Goal: Use online tool/utility: Utilize a website feature to perform a specific function

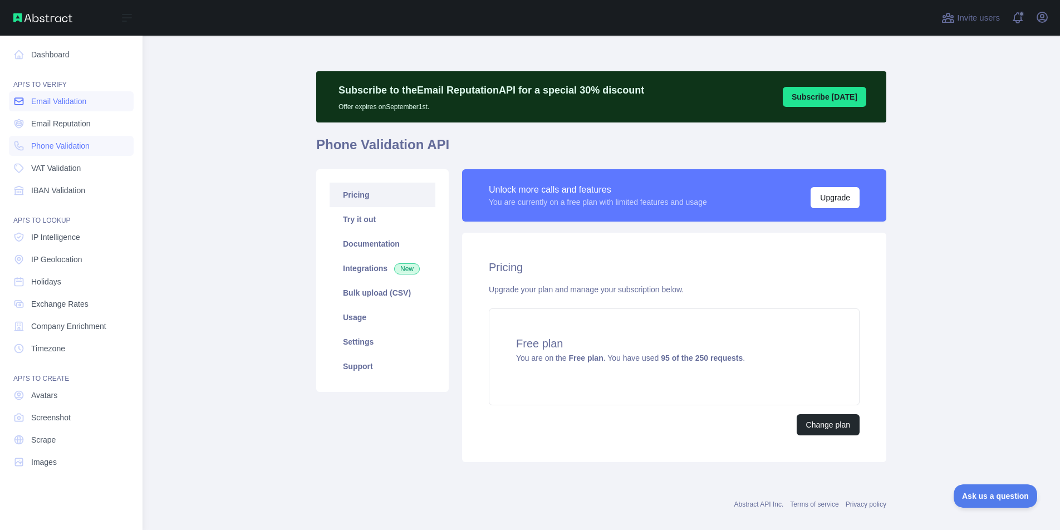
click at [92, 102] on link "Email Validation" at bounding box center [71, 101] width 125 height 20
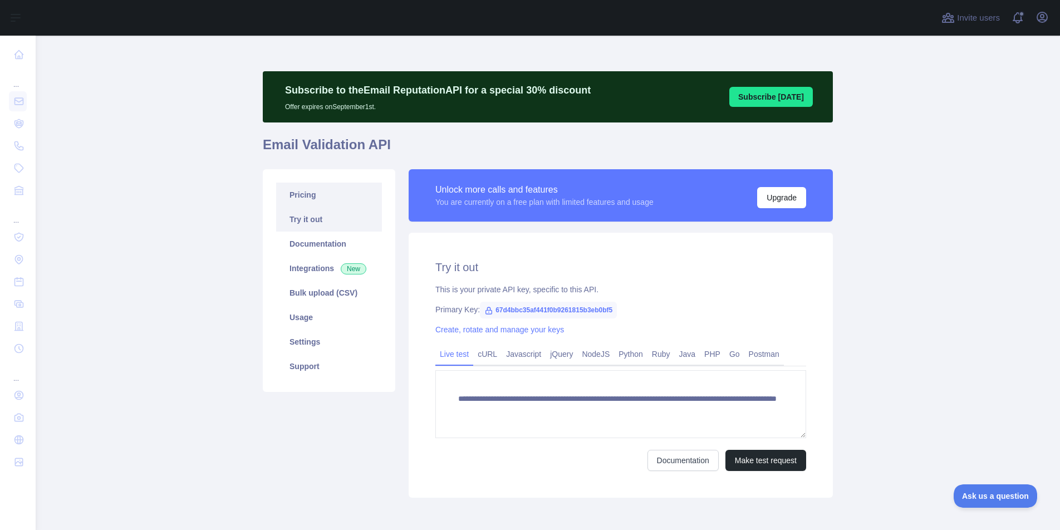
click at [331, 198] on link "Pricing" at bounding box center [329, 195] width 106 height 25
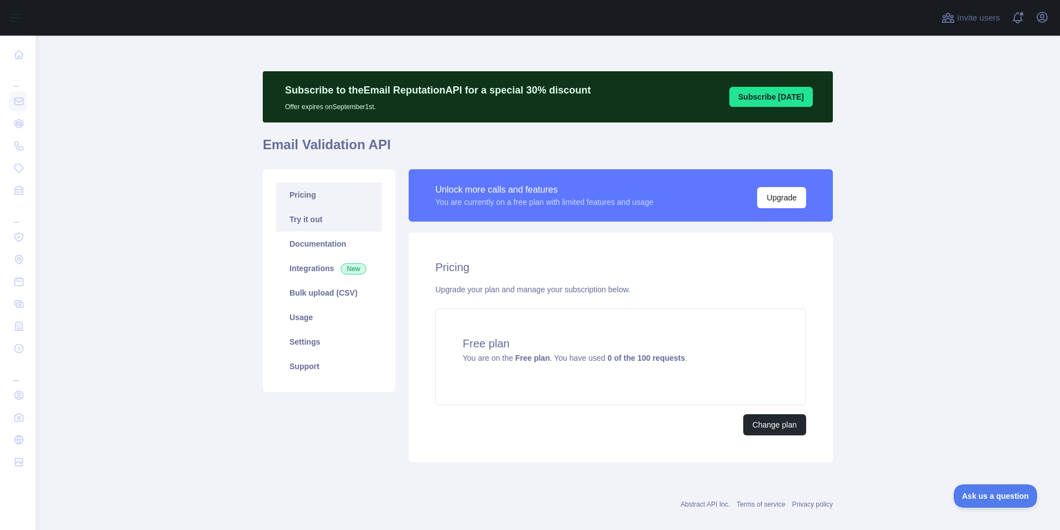
click at [314, 222] on link "Try it out" at bounding box center [329, 219] width 106 height 25
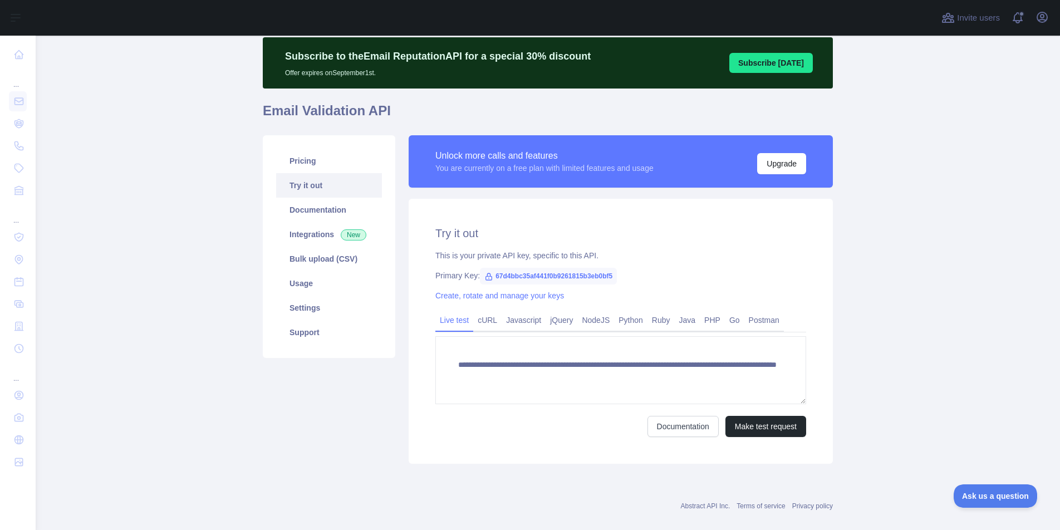
scroll to position [50, 0]
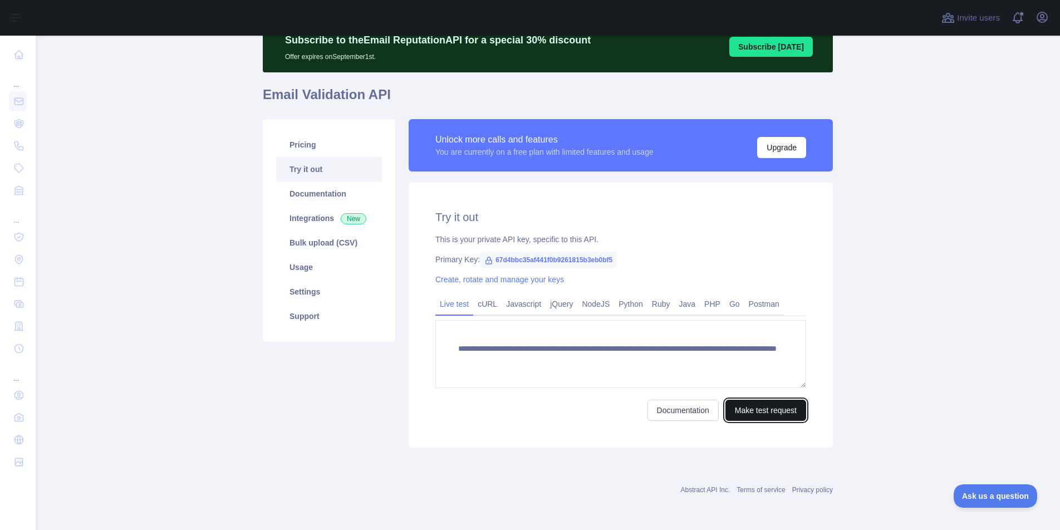
click at [758, 415] on button "Make test request" at bounding box center [766, 410] width 81 height 21
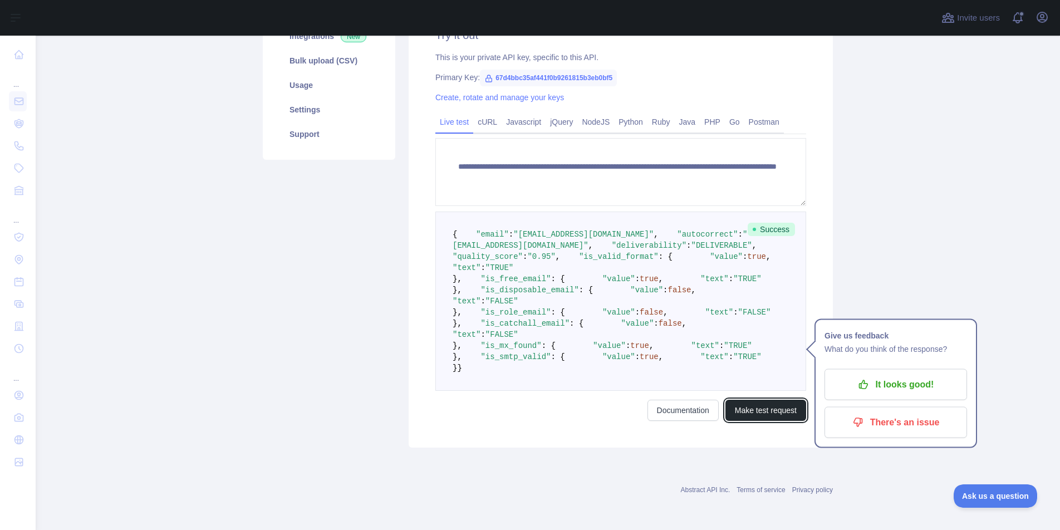
scroll to position [356, 0]
click at [498, 275] on span ""is_free_email"" at bounding box center [516, 279] width 70 height 9
click at [513, 252] on span ""quality_score"" at bounding box center [488, 256] width 70 height 9
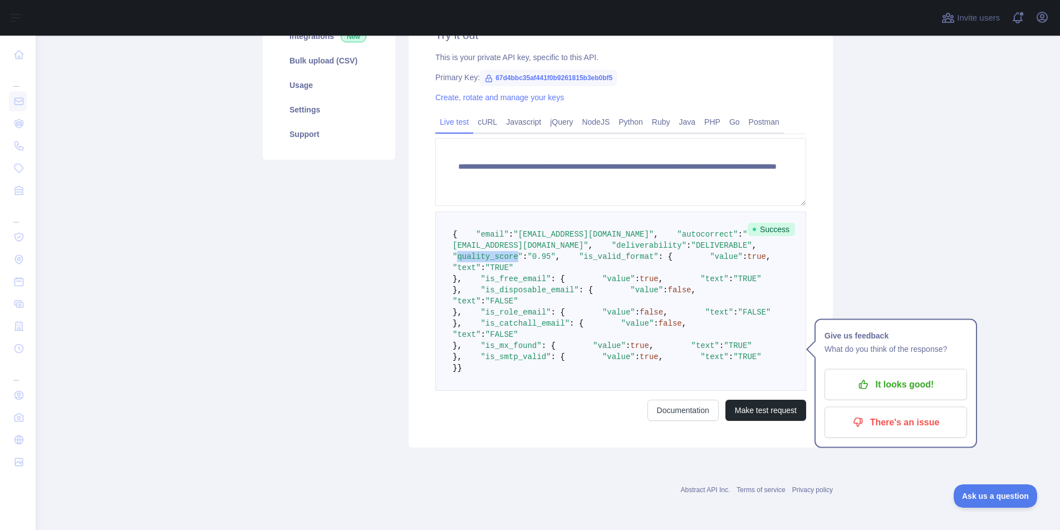
click at [513, 252] on span ""quality_score"" at bounding box center [488, 256] width 70 height 9
click at [612, 241] on span ""deliverability"" at bounding box center [649, 245] width 75 height 9
copy span "deliverability"
click at [579, 252] on span ""is_valid_format"" at bounding box center [619, 256] width 80 height 9
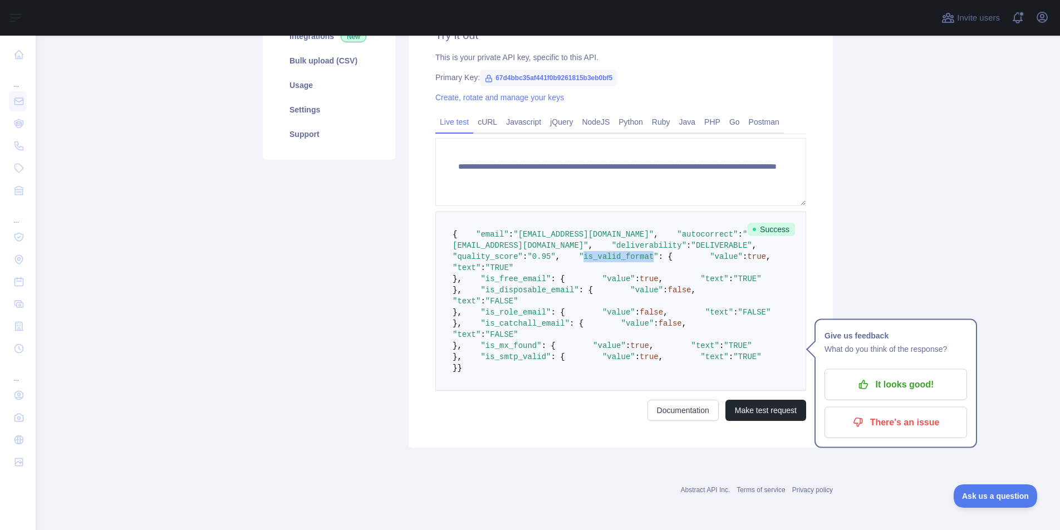
click at [579, 252] on span ""is_valid_format"" at bounding box center [619, 256] width 80 height 9
copy span "is_valid_format"
click at [508, 252] on span ""quality_score"" at bounding box center [488, 256] width 70 height 9
copy span "quality_score"
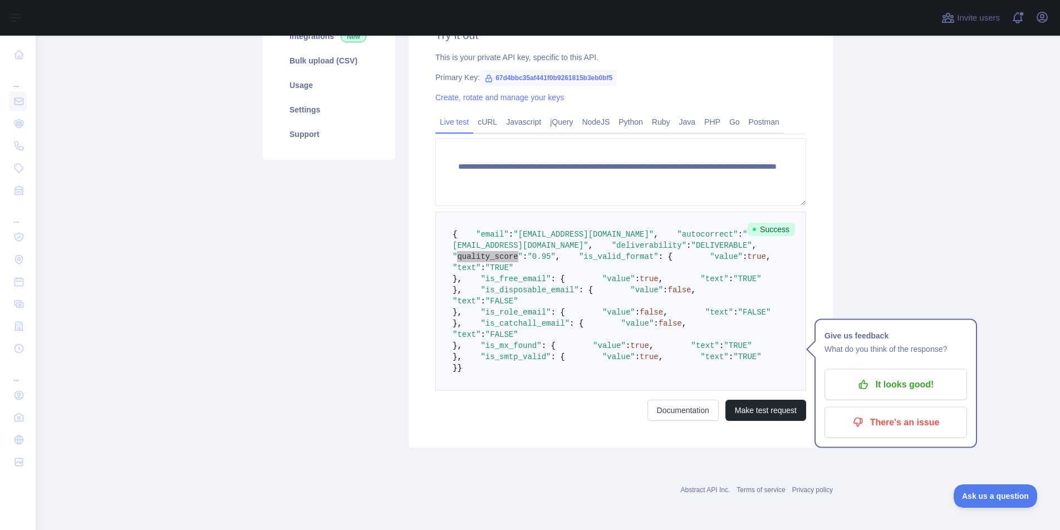
scroll to position [408, 0]
click at [501, 341] on span ""is_mx_found"" at bounding box center [511, 345] width 61 height 9
copy span "is_mx_found"
click at [503, 361] on span ""is_smtp_valid"" at bounding box center [516, 356] width 70 height 9
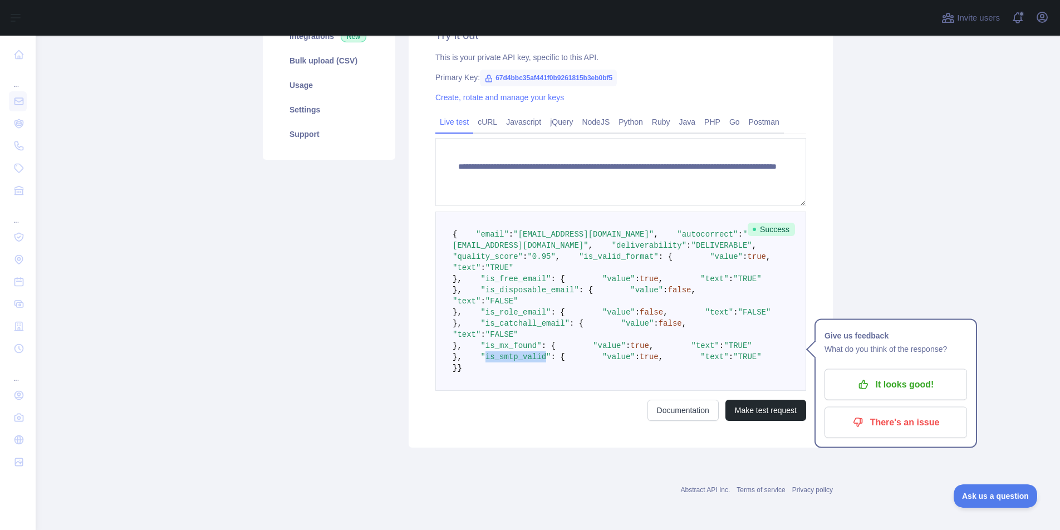
click at [503, 361] on span ""is_smtp_valid"" at bounding box center [516, 356] width 70 height 9
copy span "is_smtp_valid"
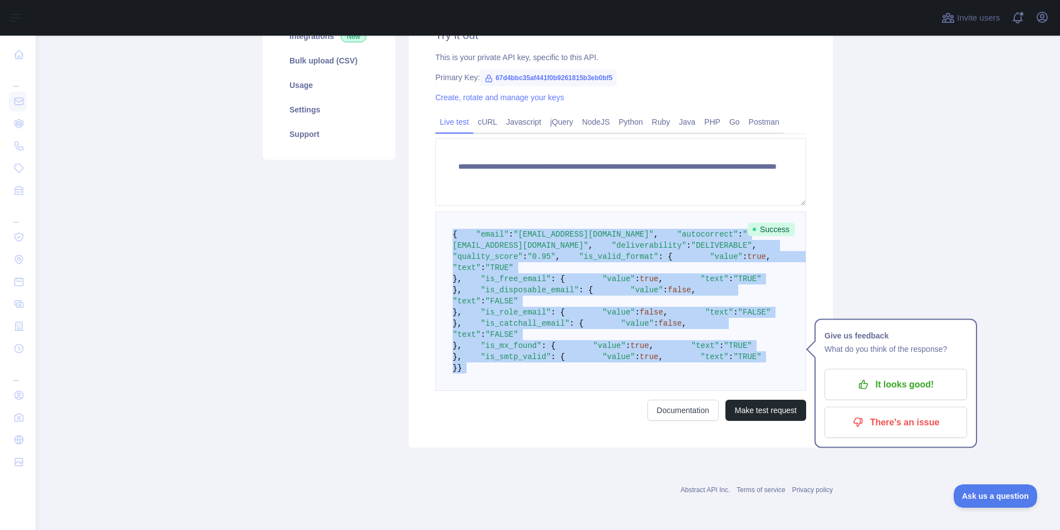
drag, startPoint x: 452, startPoint y: 56, endPoint x: 482, endPoint y: 449, distance: 394.2
click at [482, 421] on form "**********" at bounding box center [620, 279] width 371 height 283
copy code "{ "email" : "[EMAIL_ADDRESS][DOMAIN_NAME]" , "autocorrect" : "[EMAIL_ADDRESS][D…"
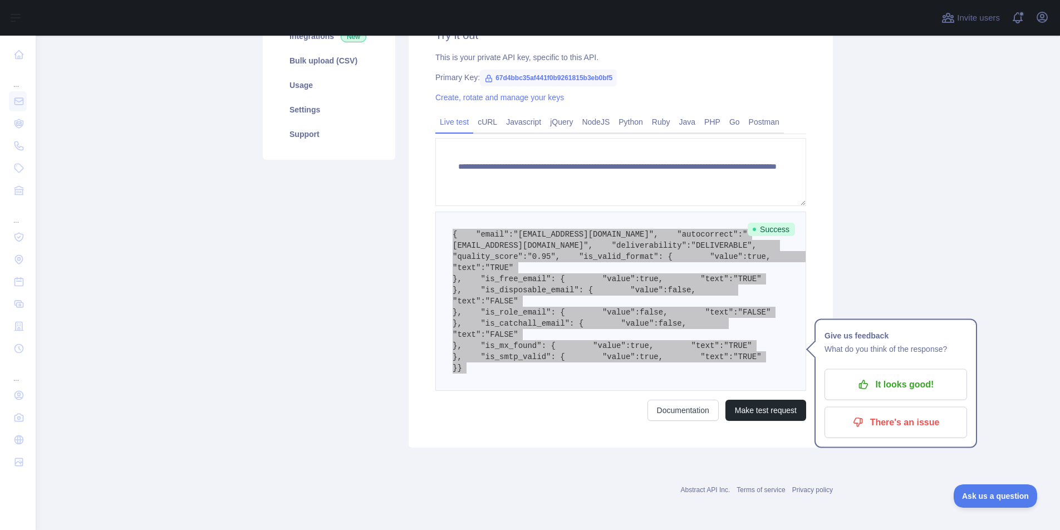
scroll to position [124, 0]
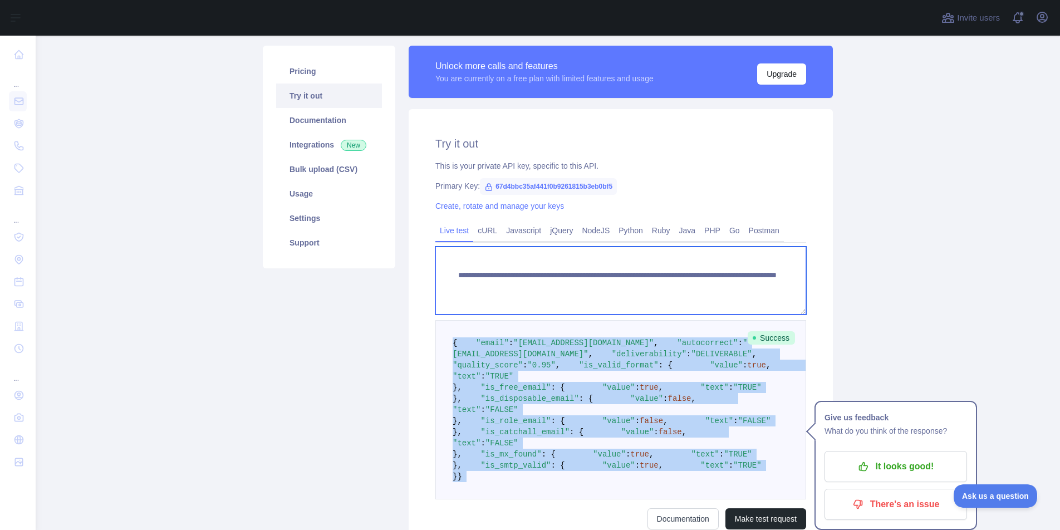
click at [557, 284] on textarea "**********" at bounding box center [620, 281] width 371 height 68
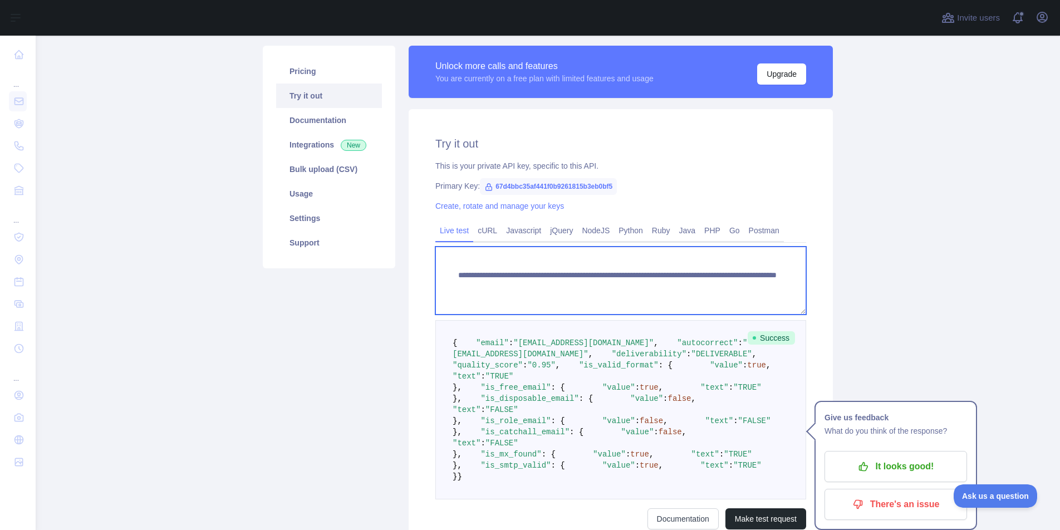
click at [557, 284] on textarea "**********" at bounding box center [620, 281] width 371 height 68
